Goal: Navigation & Orientation: Find specific page/section

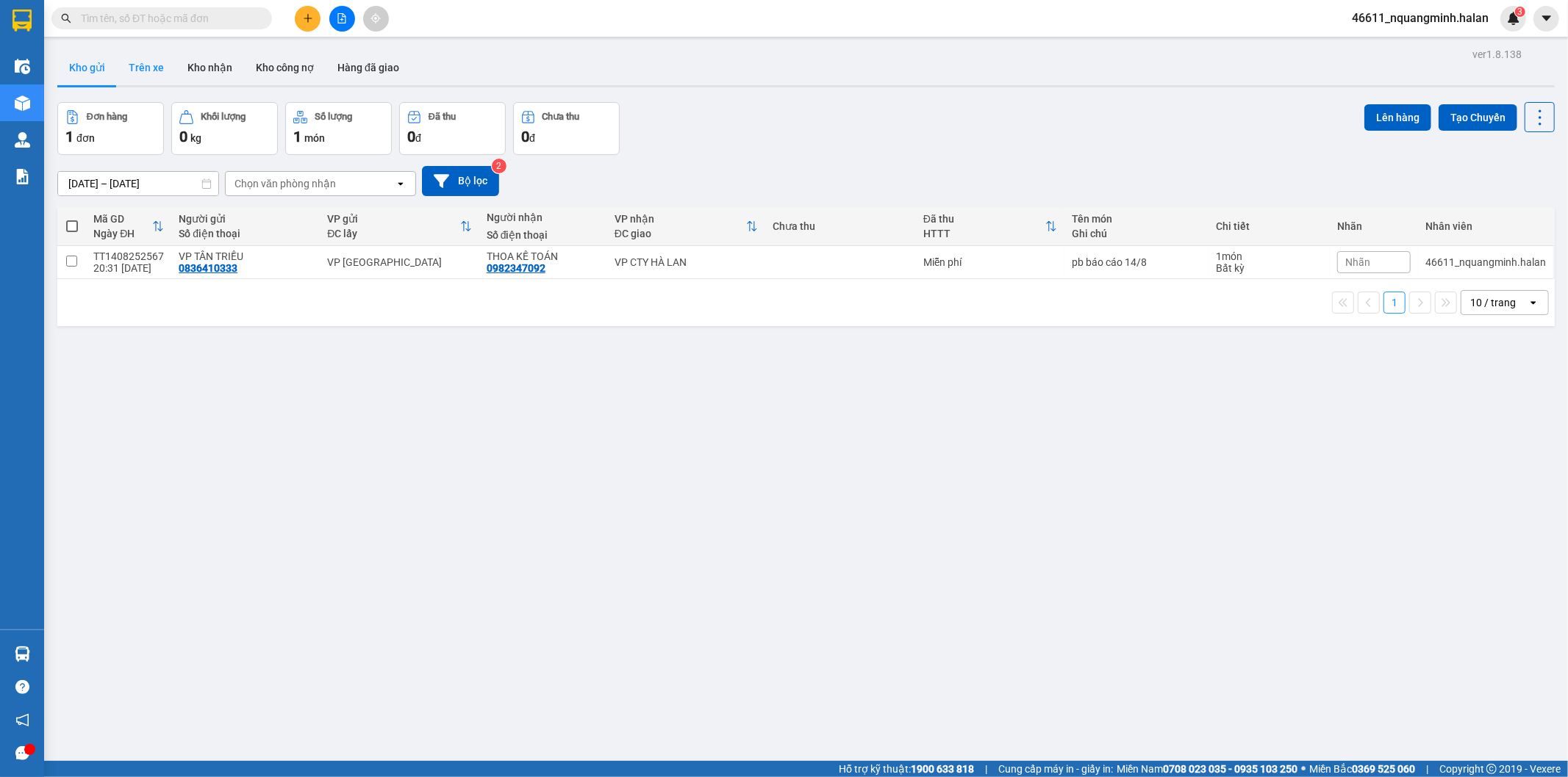
click at [135, 70] on button "Trên xe" at bounding box center [146, 68] width 58 height 36
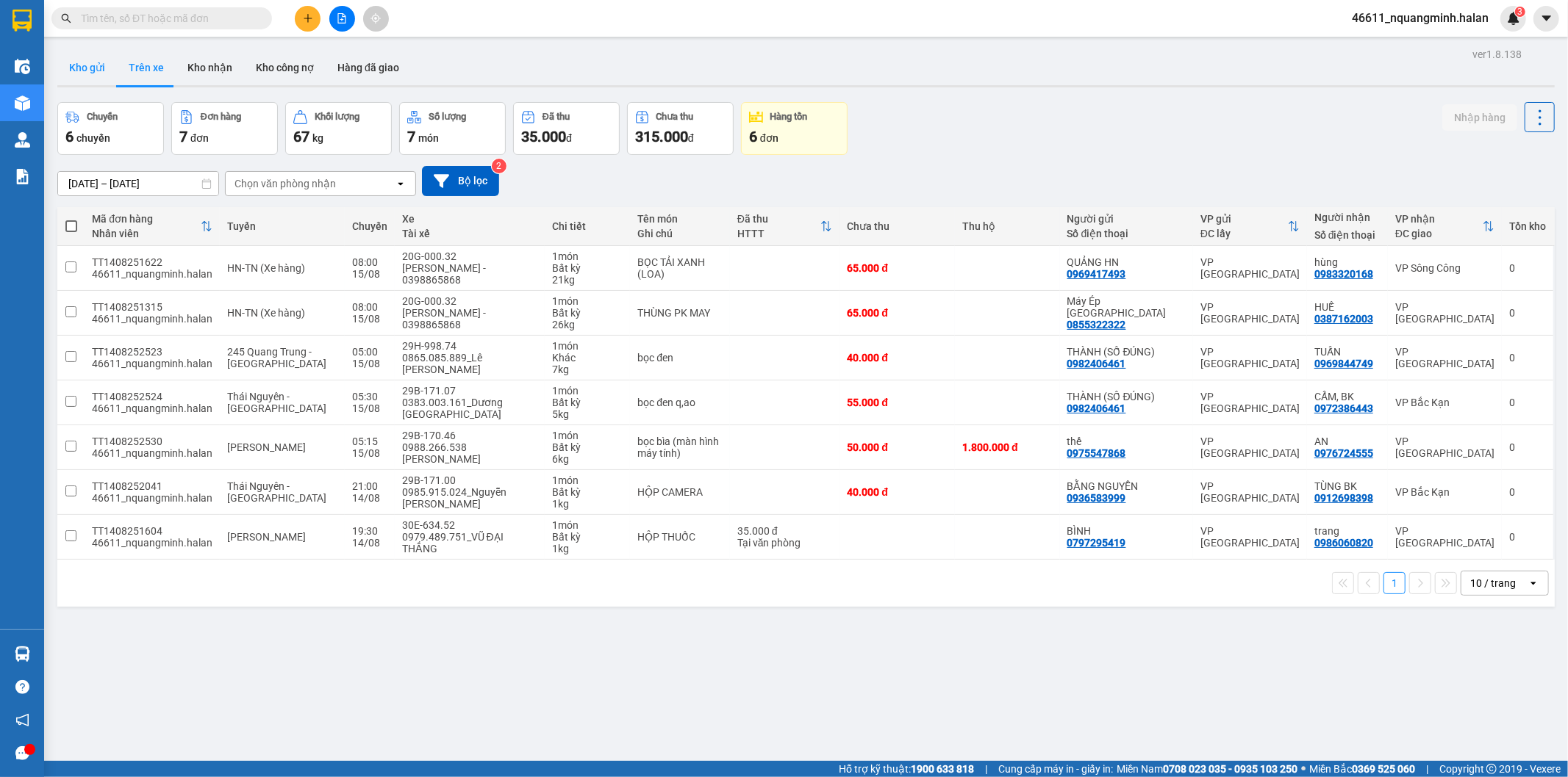
click at [86, 71] on button "Kho gửi" at bounding box center [87, 68] width 59 height 36
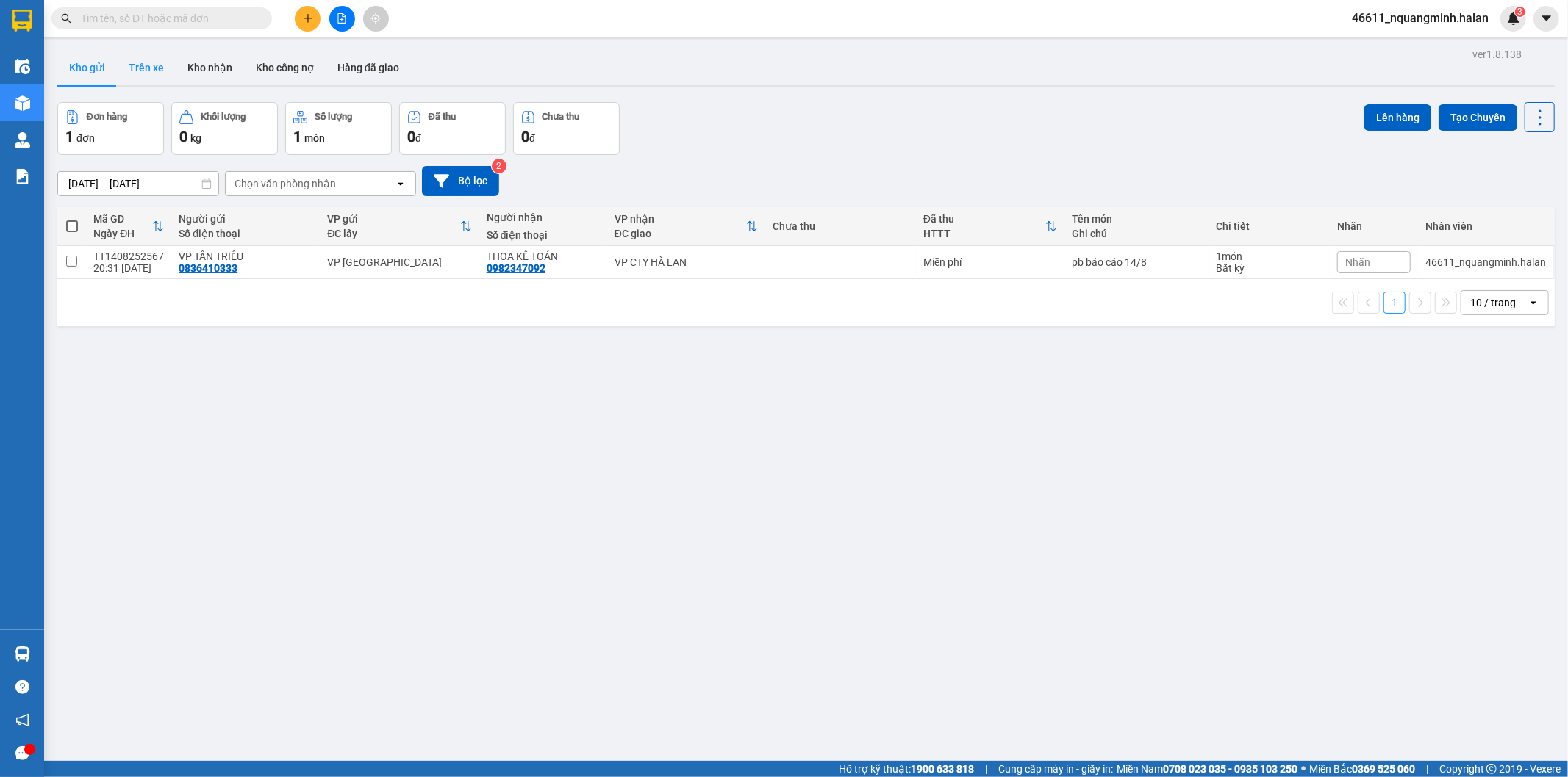
click at [147, 61] on button "Trên xe" at bounding box center [146, 68] width 58 height 36
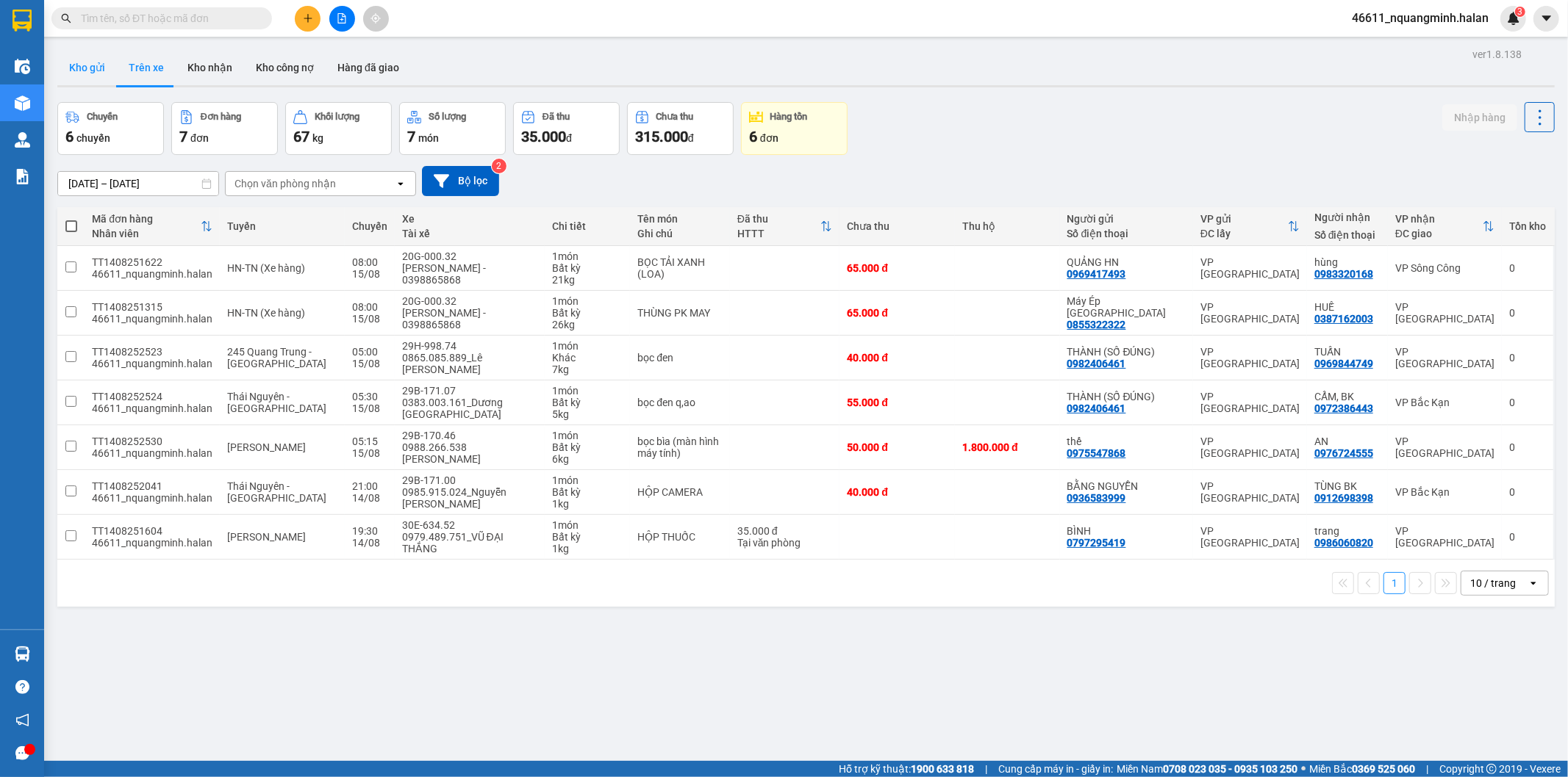
click at [77, 68] on button "Kho gửi" at bounding box center [87, 68] width 59 height 36
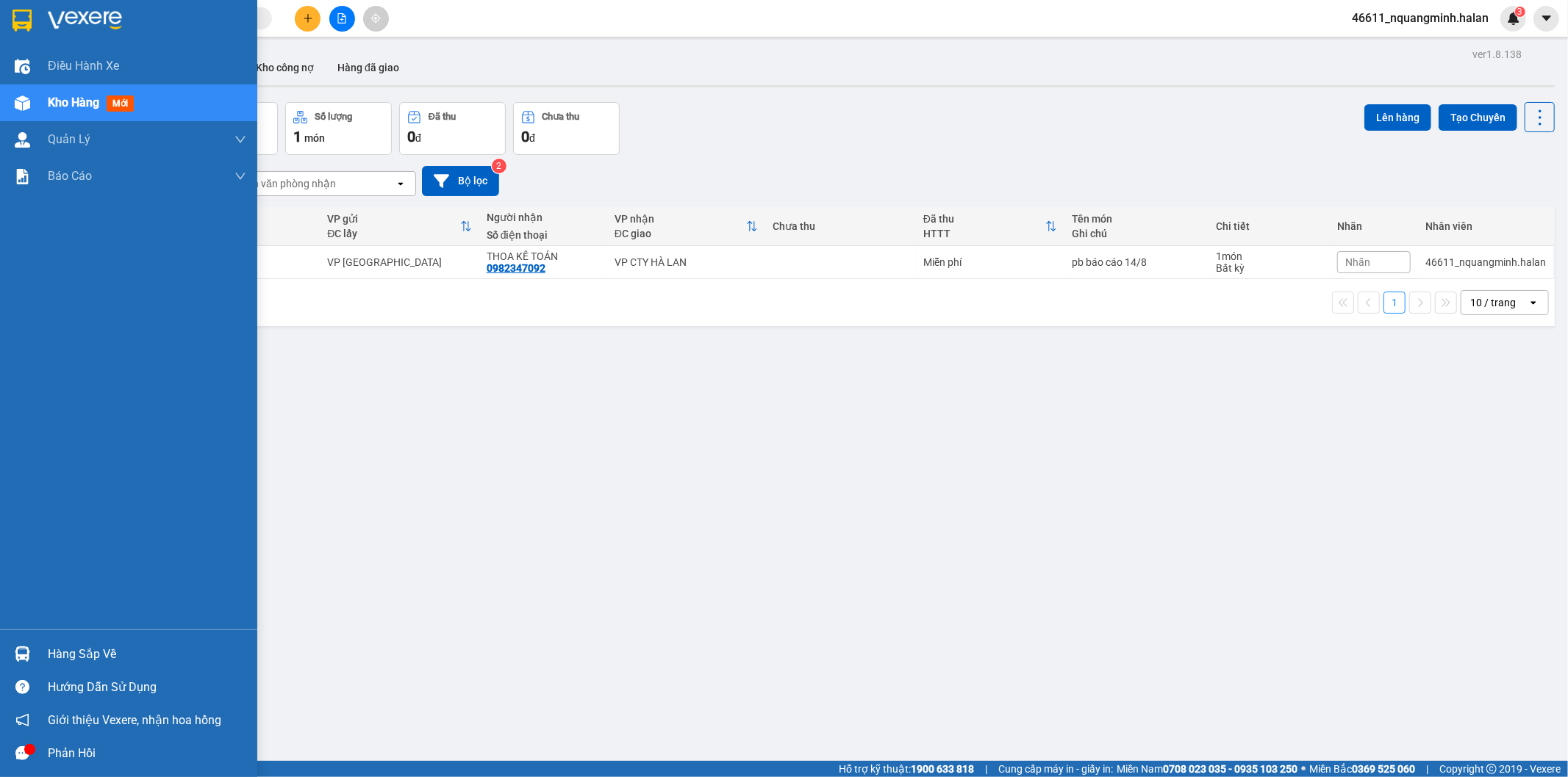
click at [55, 654] on div "Hàng sắp về" at bounding box center [146, 654] width 198 height 22
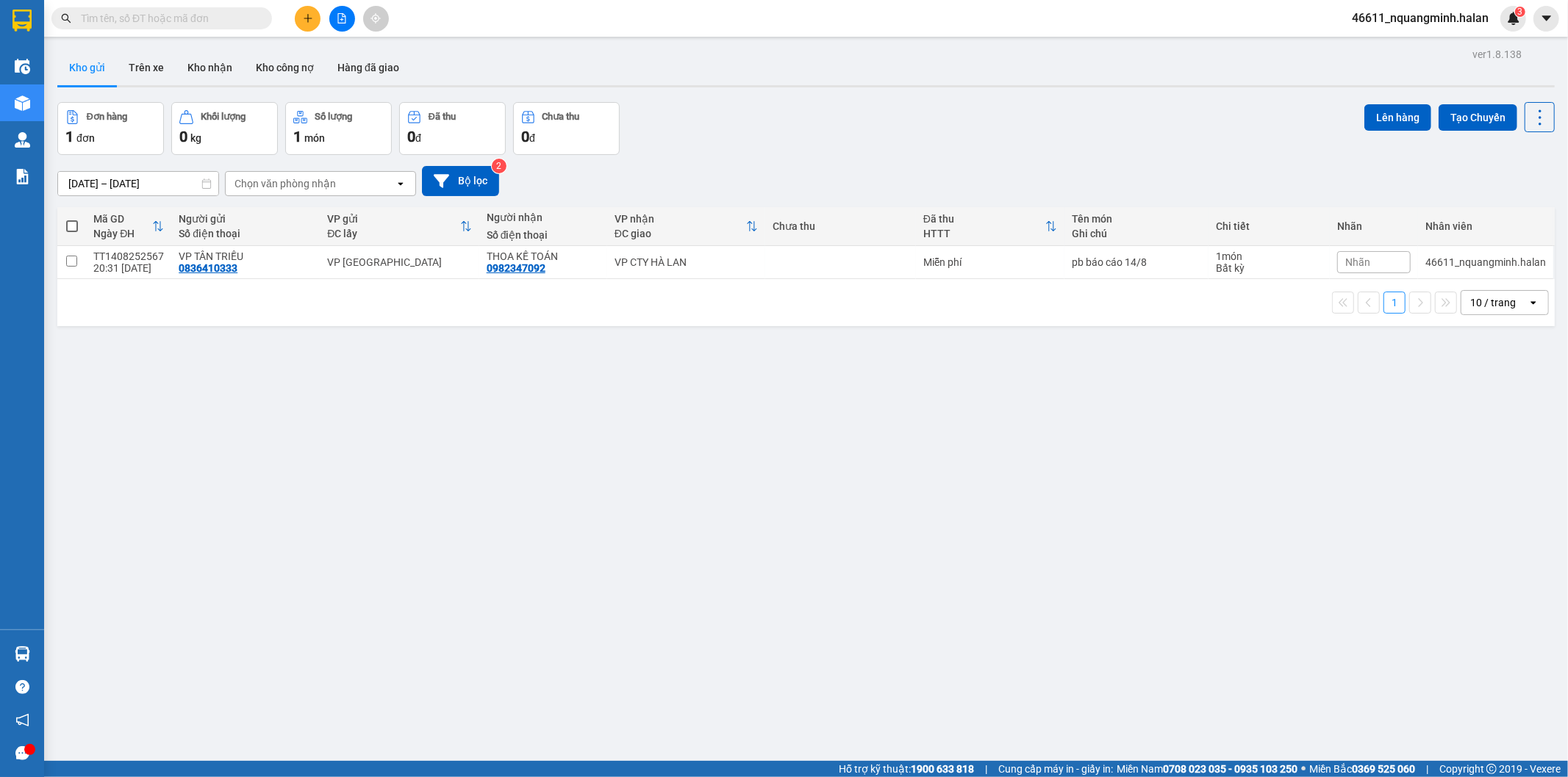
click at [520, 373] on section "Kết quả tìm kiếm ( 0 ) Bộ lọc No Data 46611_nquangminh.halan 3 Điều hành xe Kho…" at bounding box center [784, 388] width 1568 height 777
